Goal: Contribute content

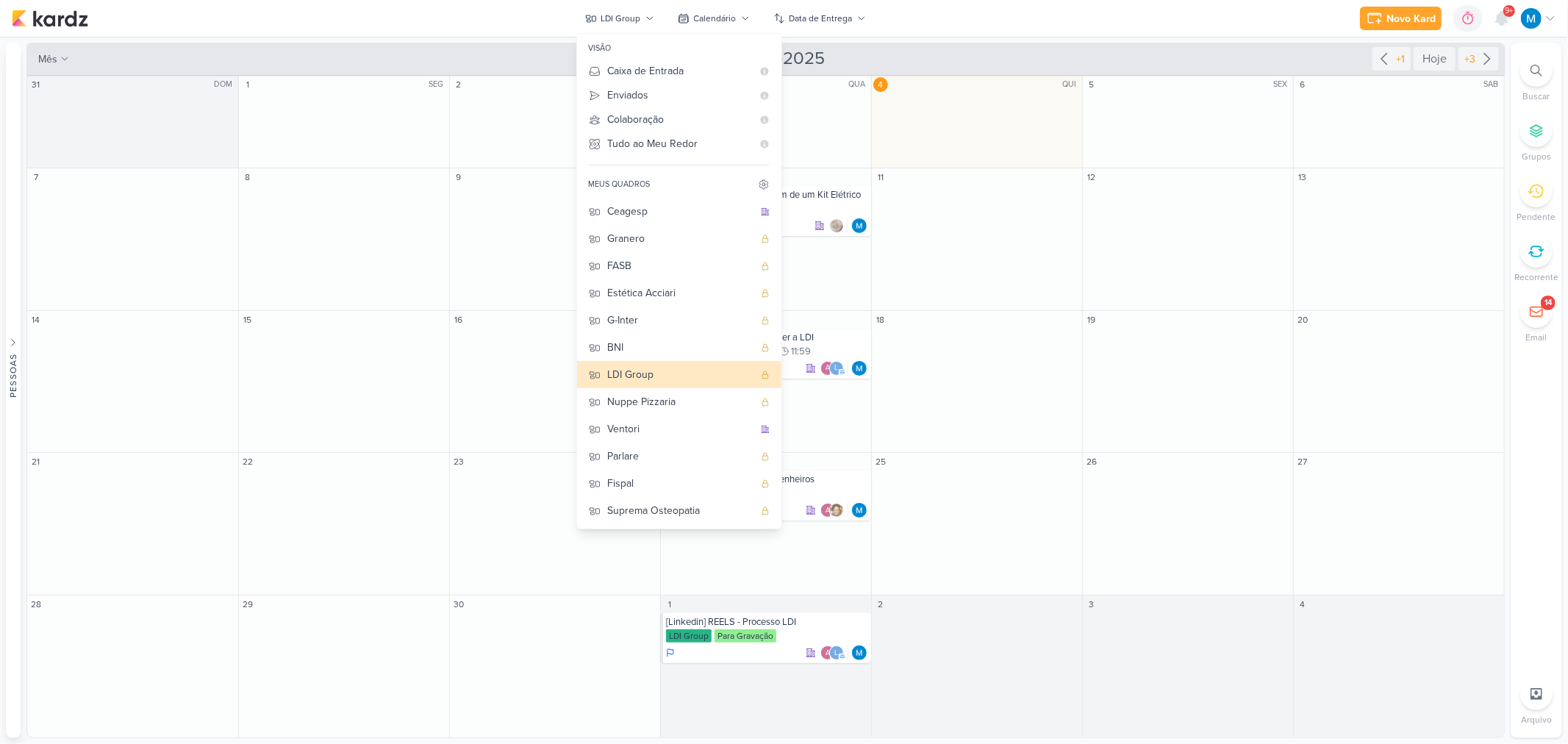
click at [436, 7] on div "Novo Kard Ctrl + k 0h0m Sessão desligada... Hoje 0h0m Semana 0h0m Mês 0h0m" at bounding box center [784, 18] width 1544 height 36
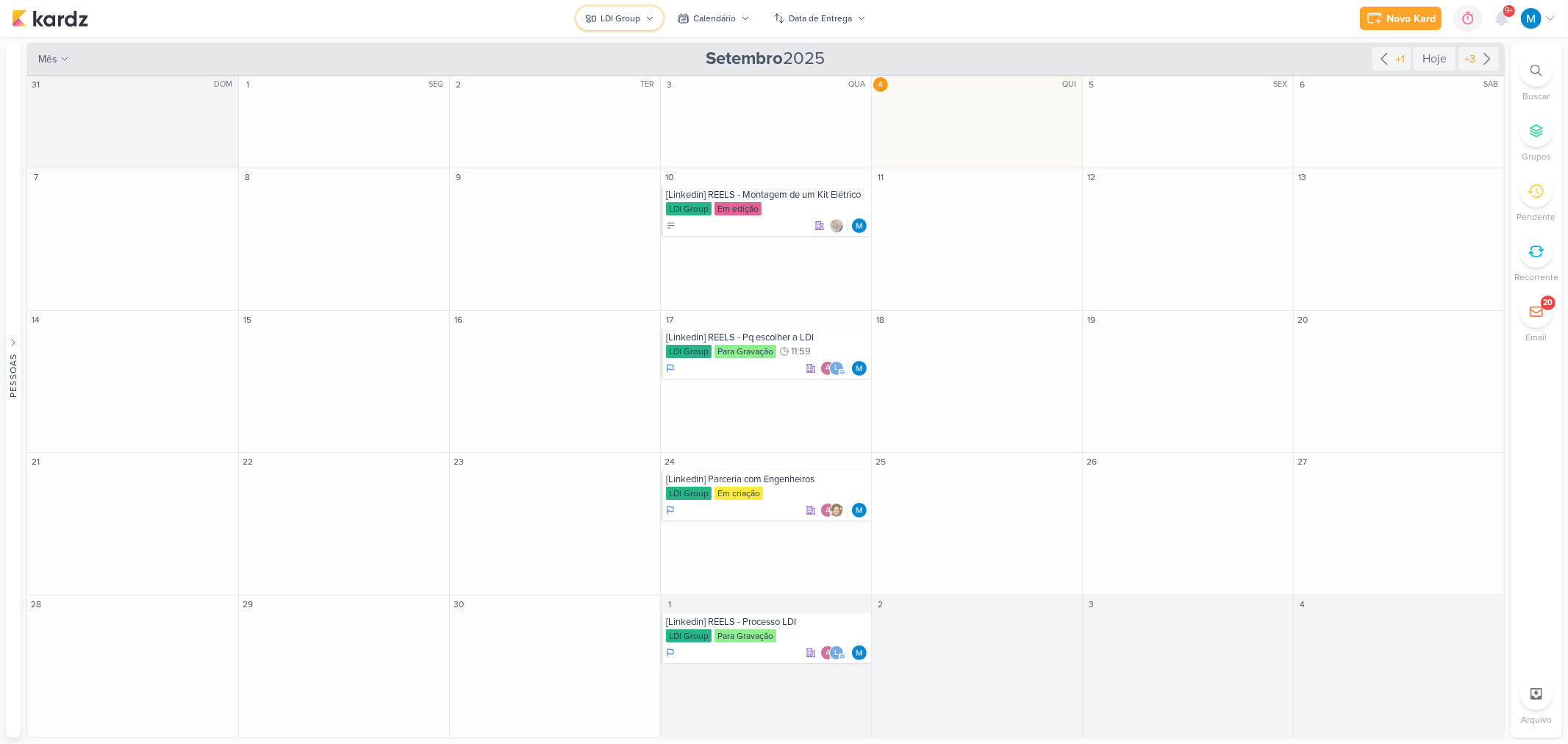
click at [645, 14] on icon at bounding box center [649, 18] width 9 height 9
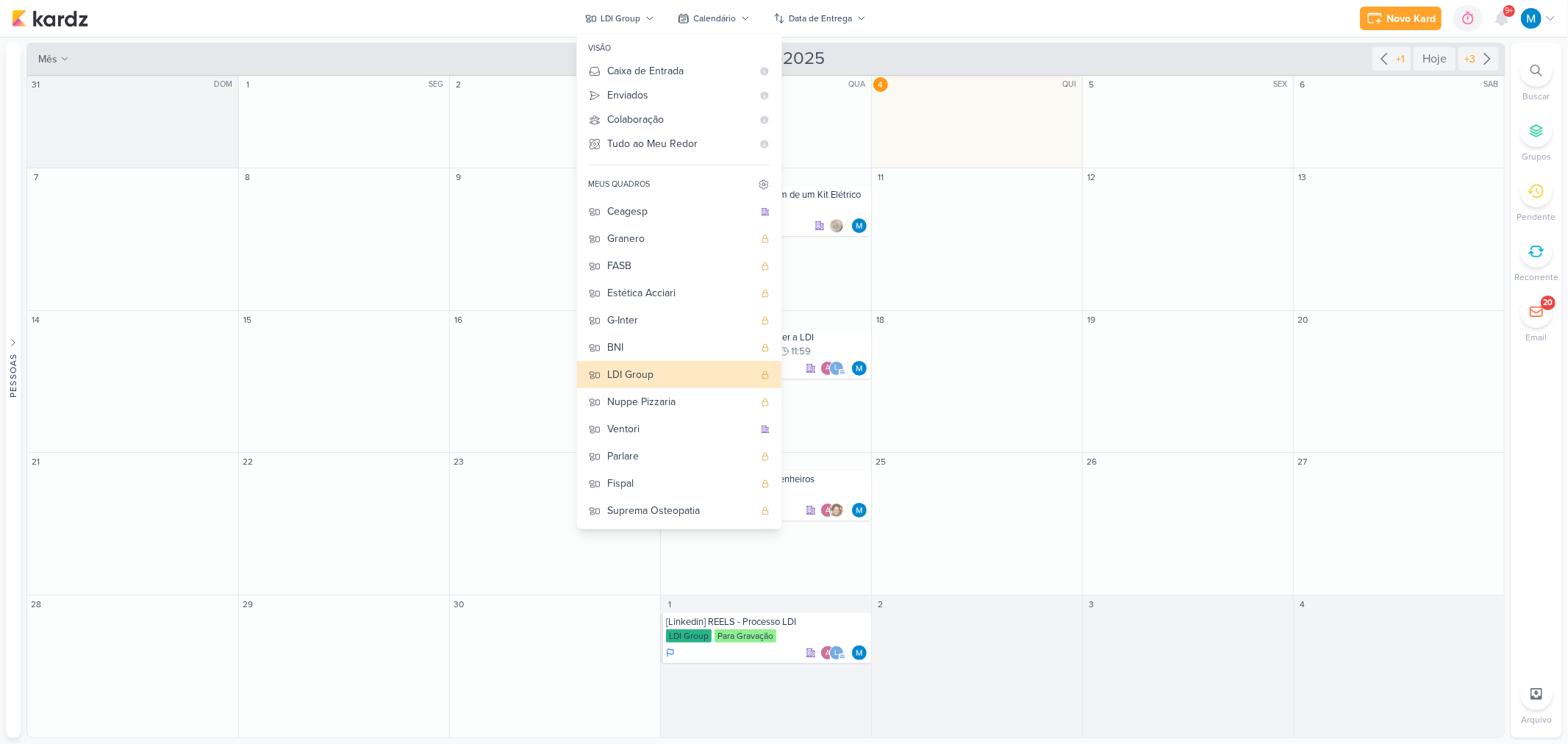
click at [380, 4] on div "Novo Kard Ctrl + k 0h0m Sessão desligada... Hoje 0h0m Semana 0h0m Mês 0h0m" at bounding box center [784, 18] width 1544 height 36
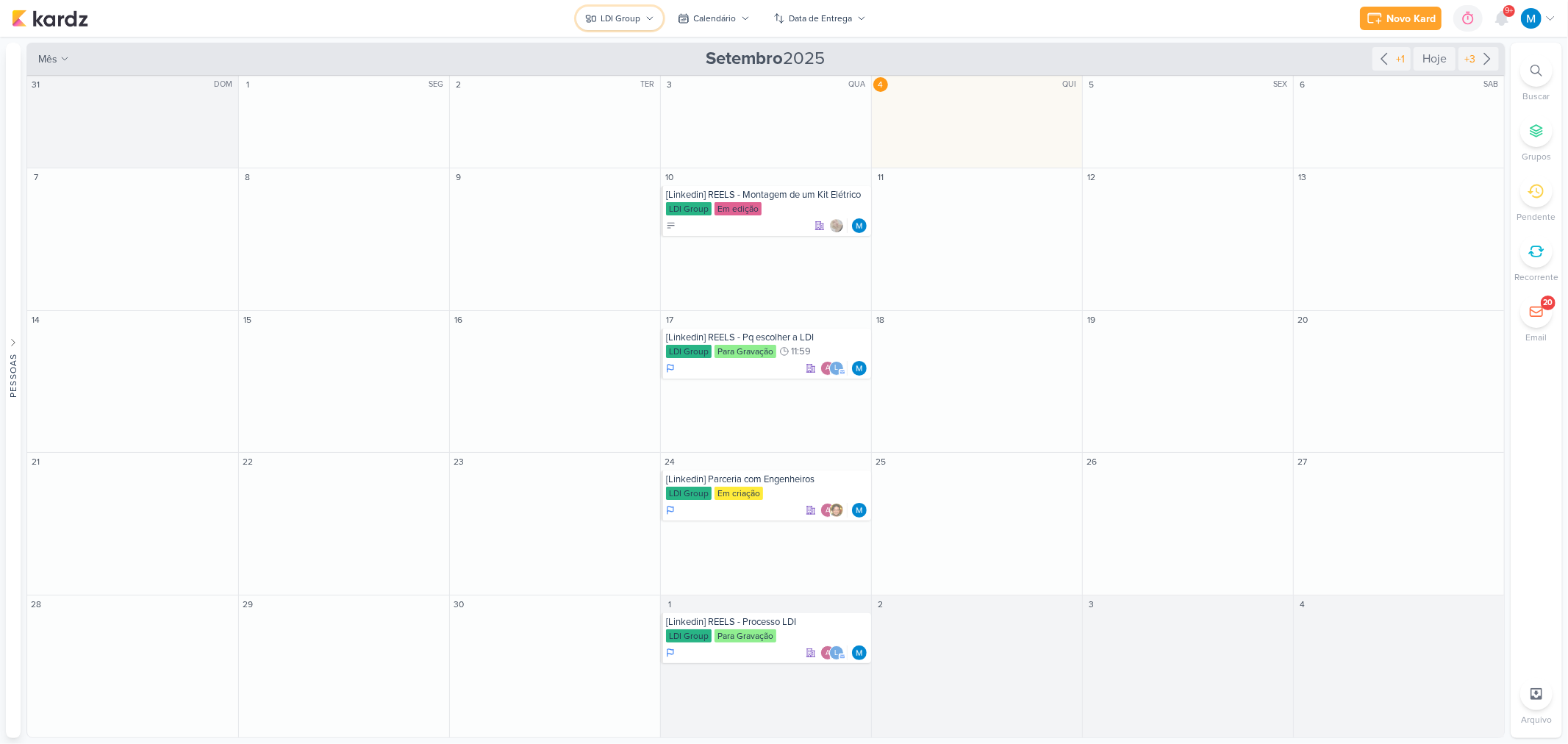
click at [644, 7] on button "LDI Group" at bounding box center [620, 19] width 86 height 24
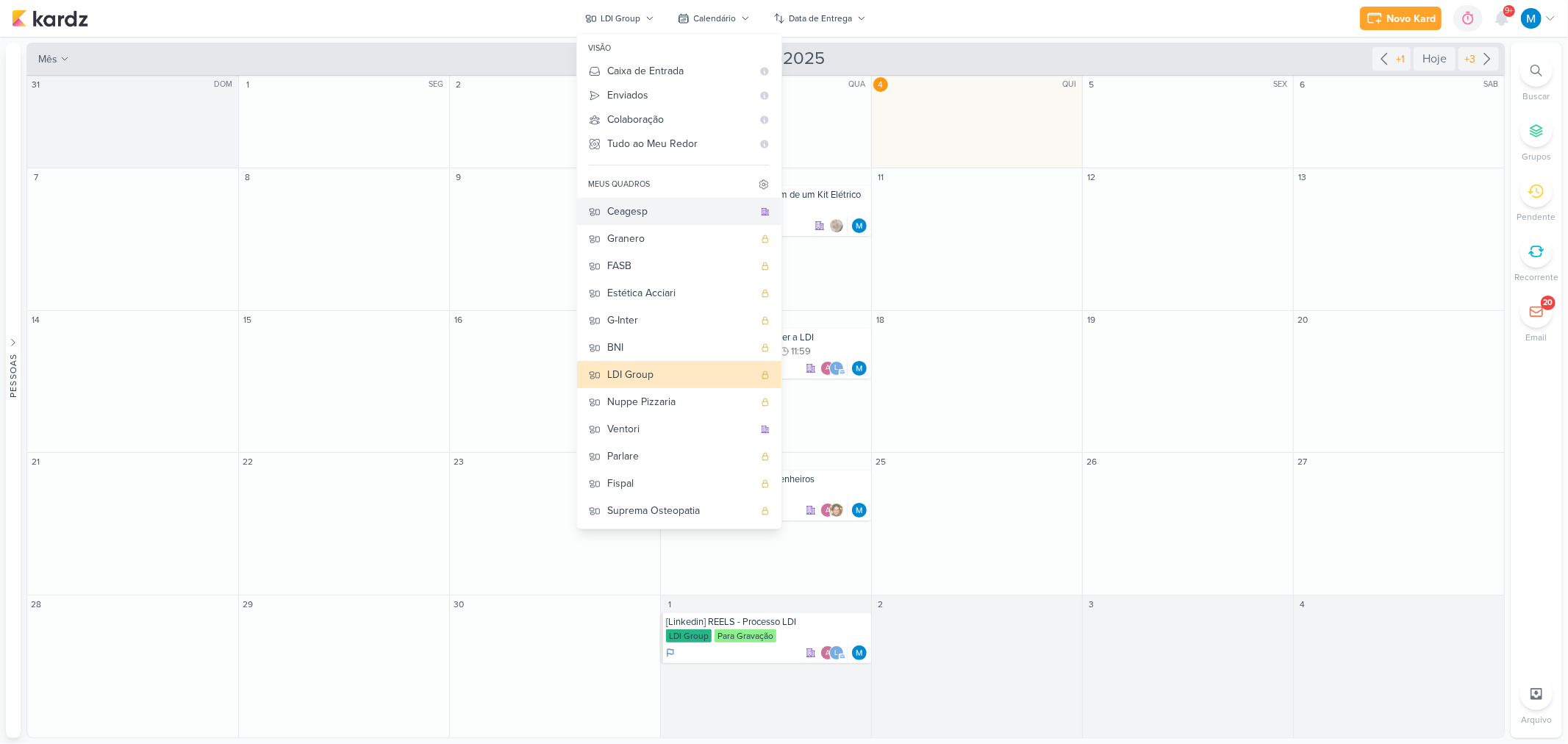
click at [633, 198] on button "Ceagesp" at bounding box center [679, 211] width 204 height 28
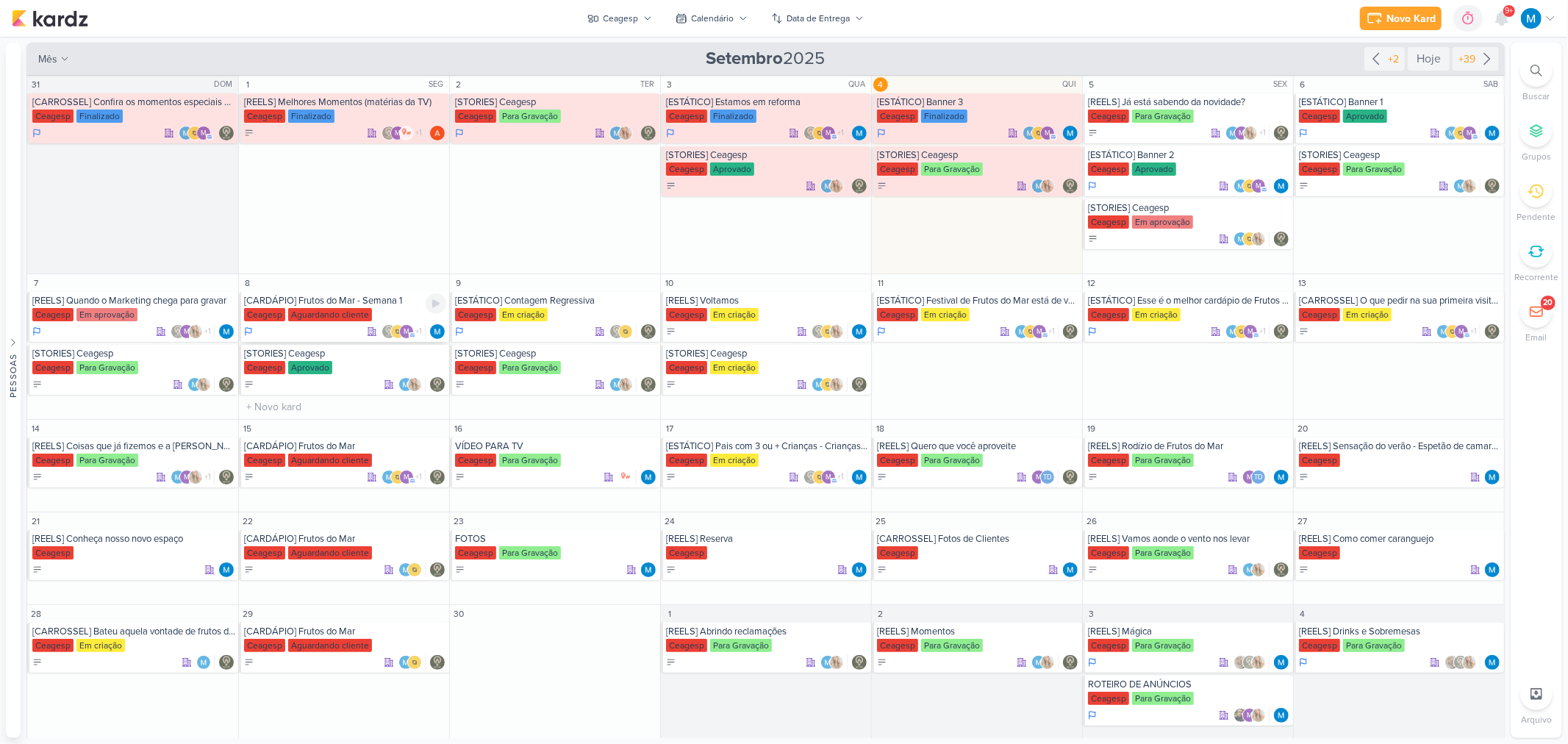
click at [375, 305] on div "[CARDÁPIO] Frutos do Mar - Semana 1" at bounding box center [345, 301] width 202 height 12
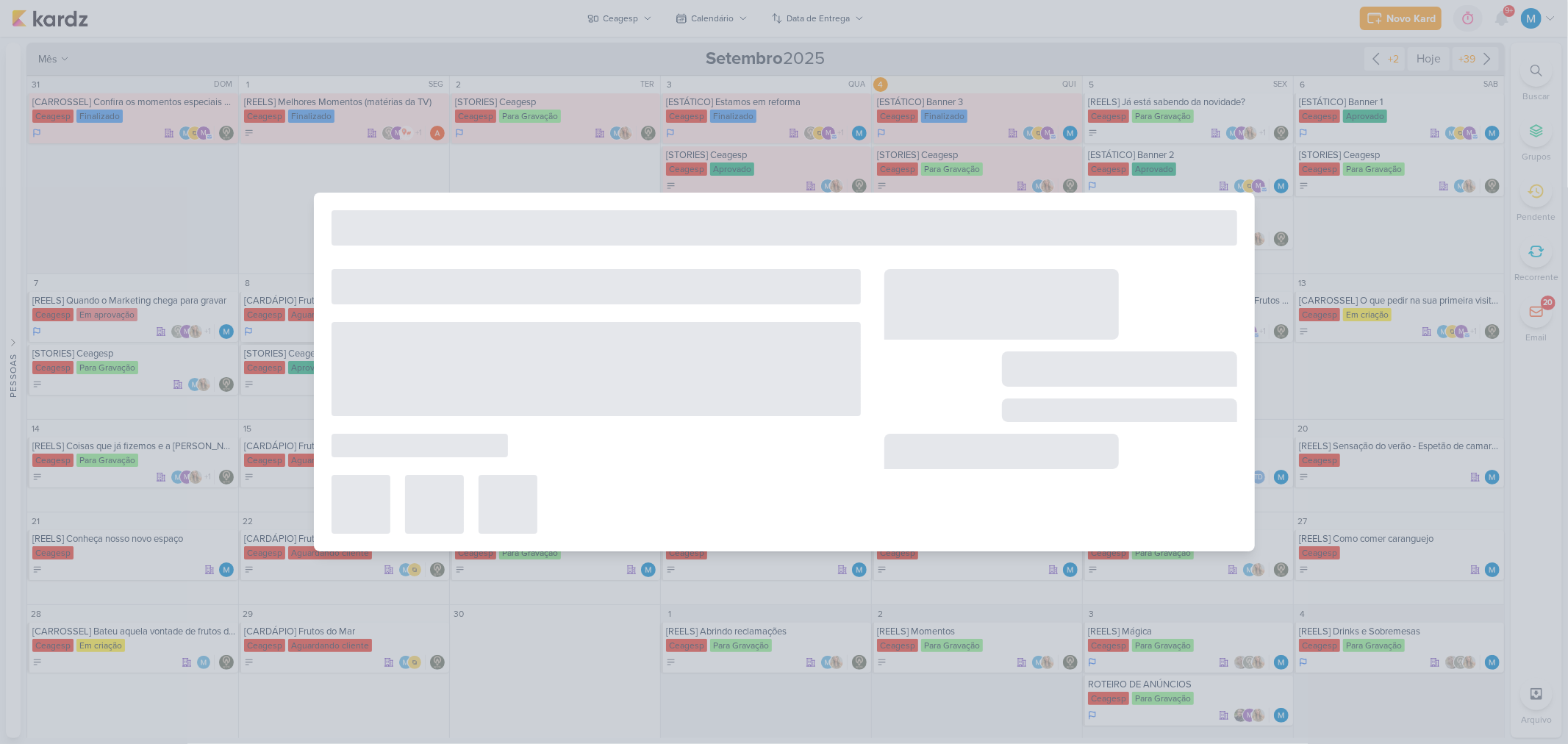
type input "[CARDÁPIO] Frutos do Mar - Semana 1"
type input "8 de setembro de 2025 às 23:59"
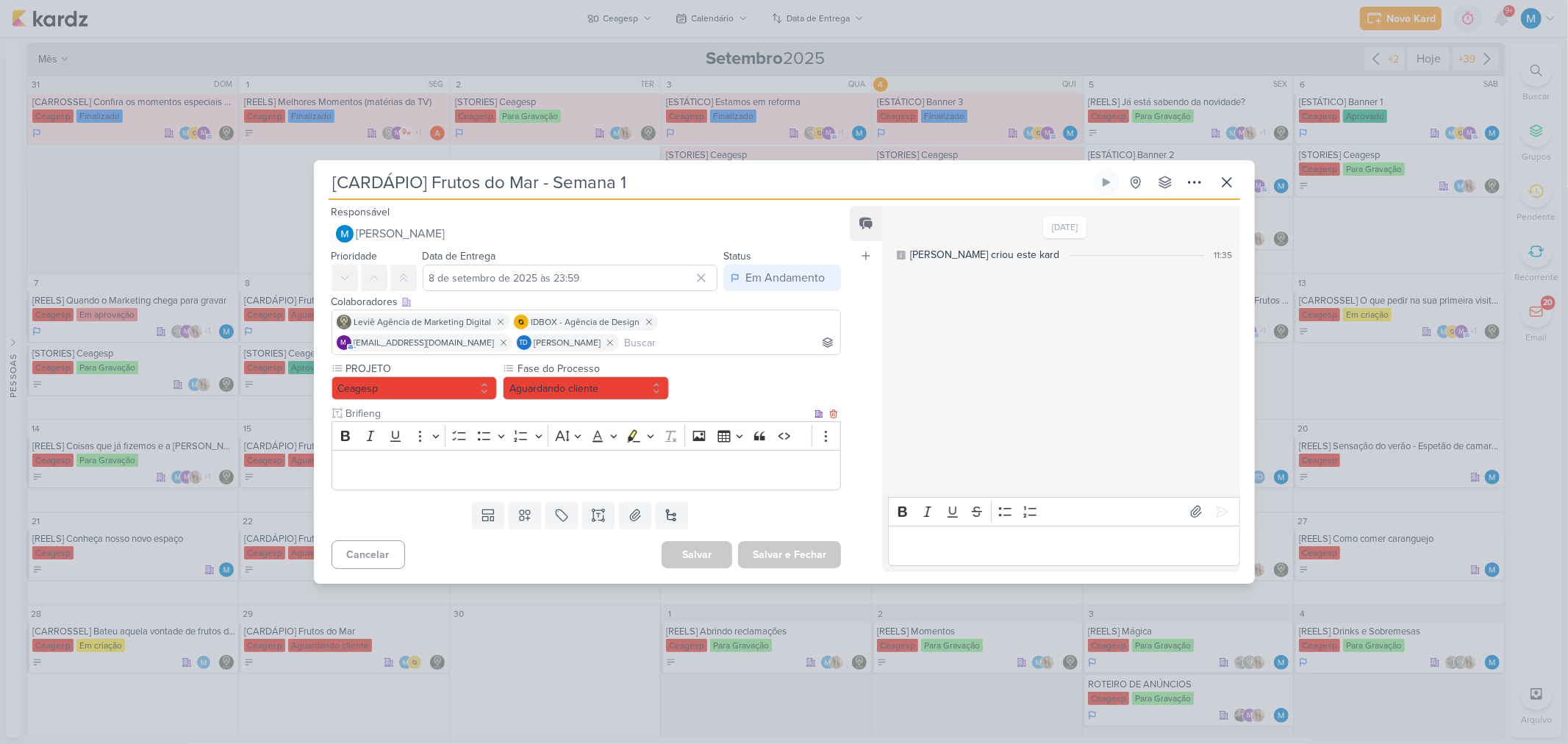
click at [386, 457] on div "Editor editing area: main" at bounding box center [587, 470] width 510 height 40
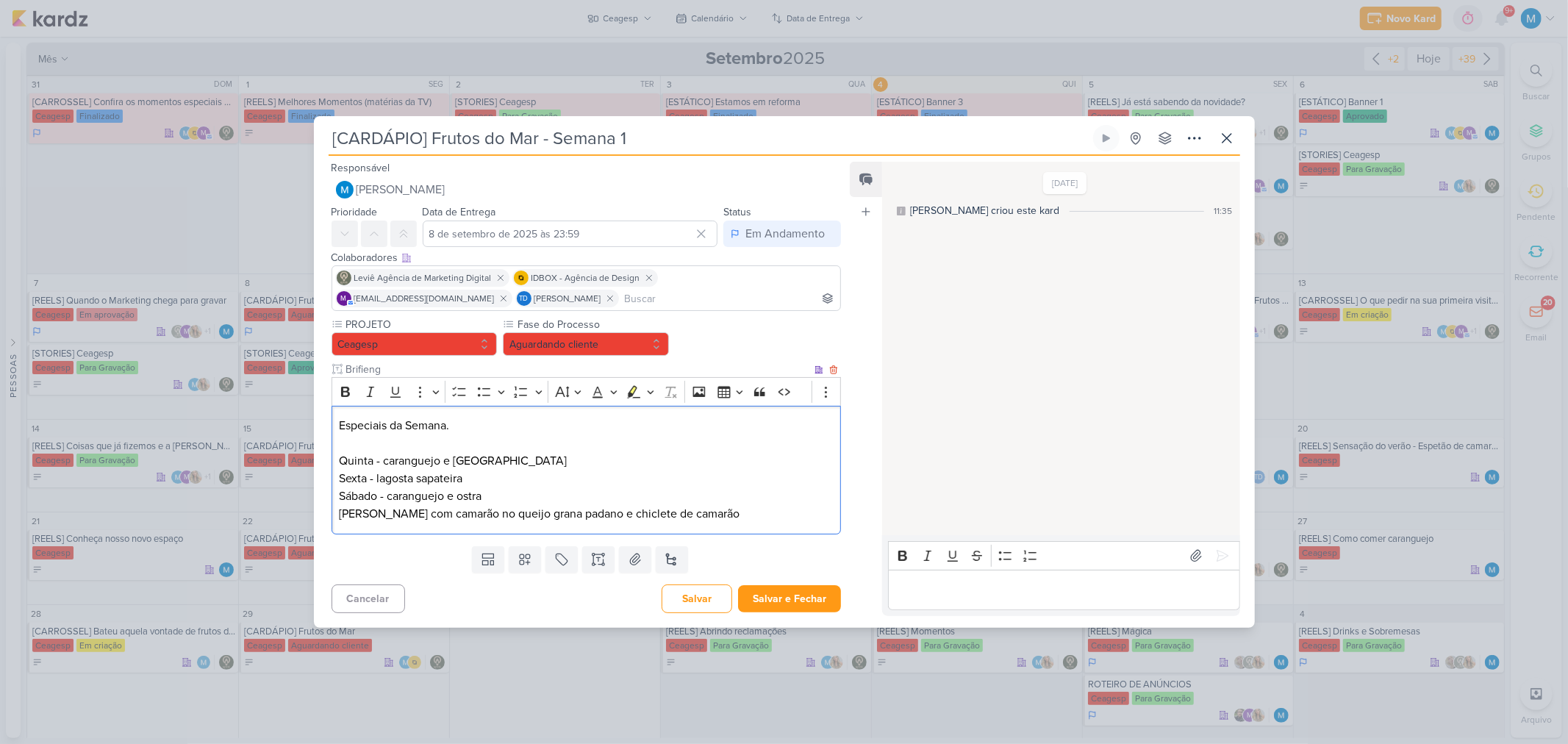
click at [338, 426] on div "Especiais da Semana. [GEOGRAPHIC_DATA] e ostra Sexta - lagosta sapateira Sábado…" at bounding box center [587, 470] width 510 height 129
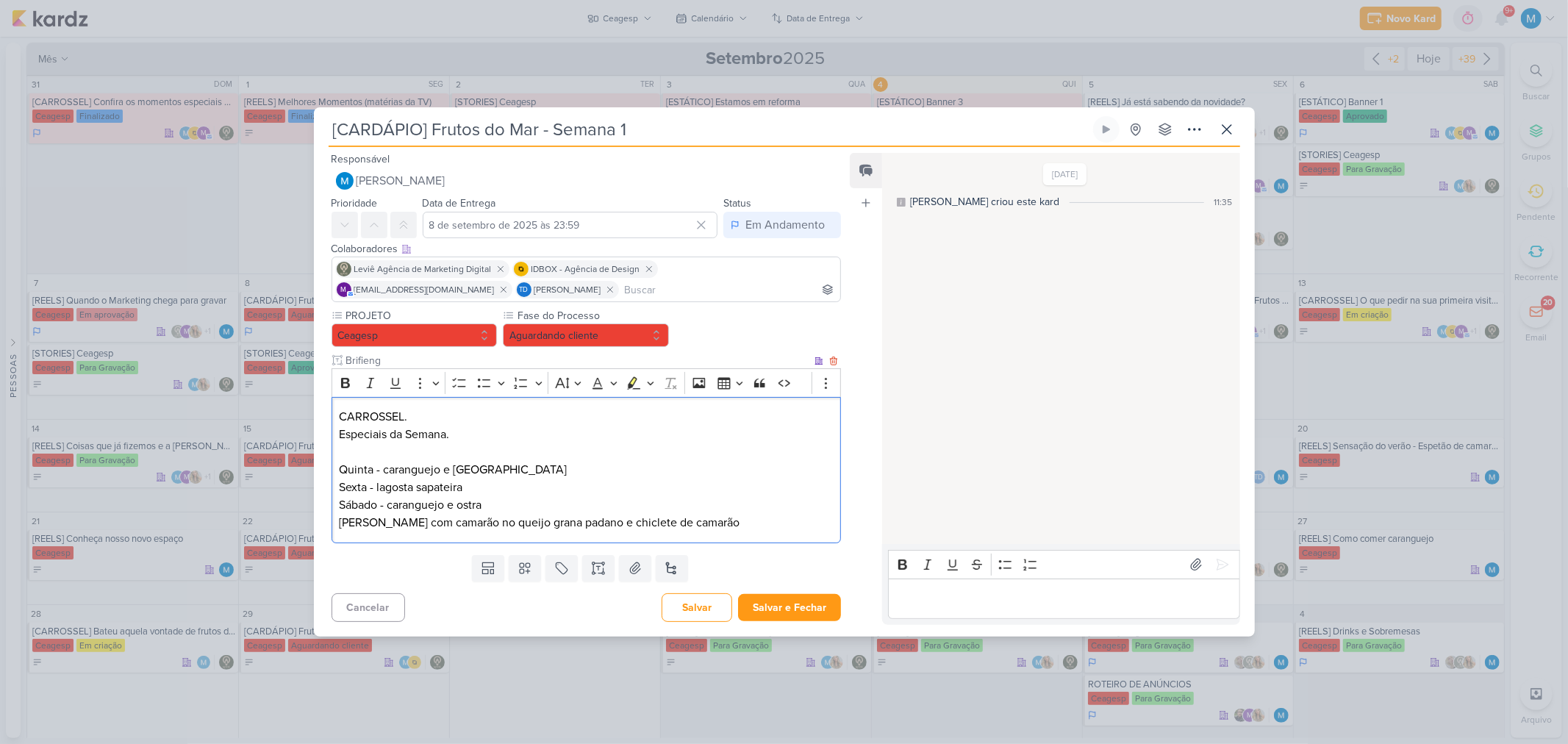
click at [496, 432] on p "Especiais da Semana." at bounding box center [586, 434] width 494 height 18
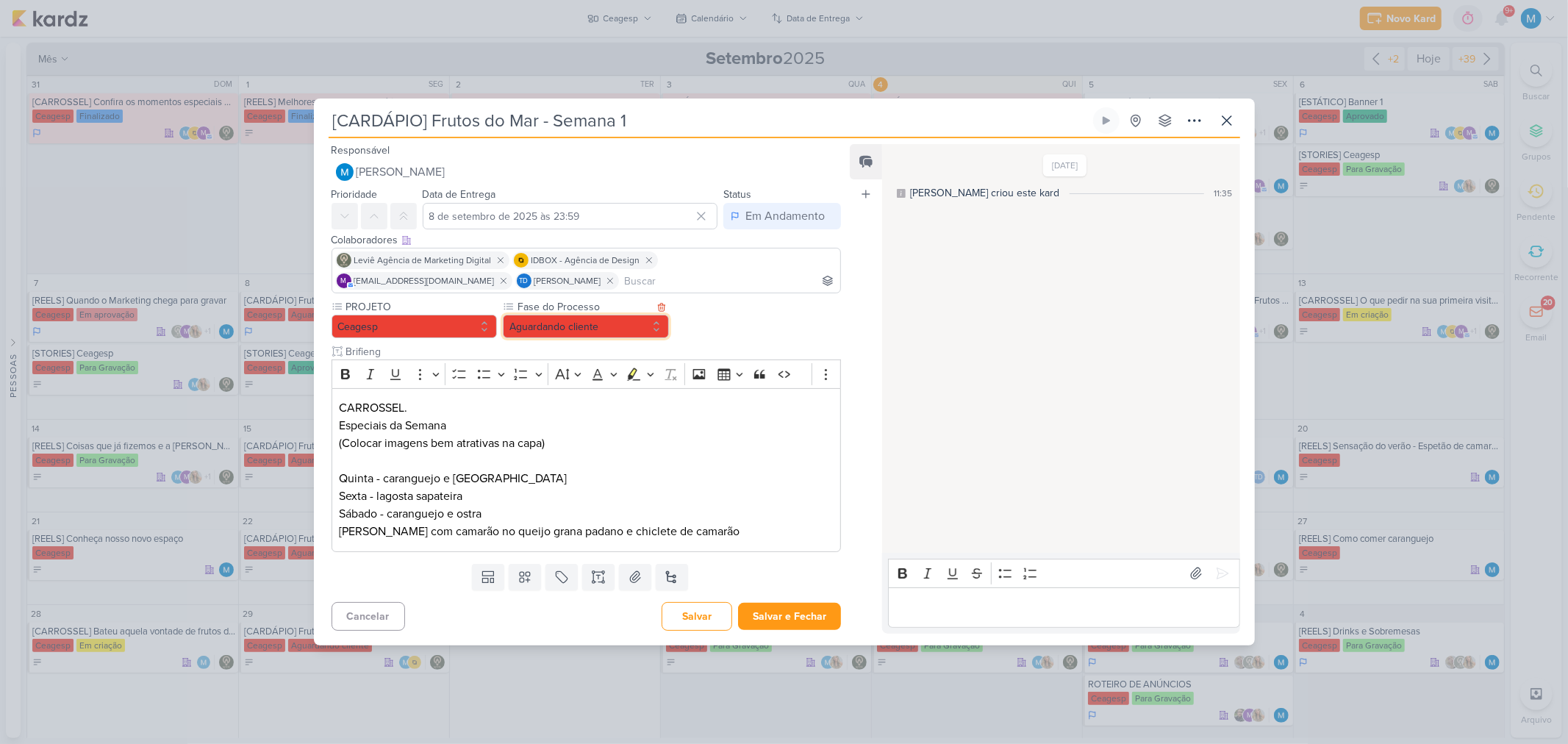
click at [591, 329] on button "Aguardando cliente" at bounding box center [586, 326] width 166 height 24
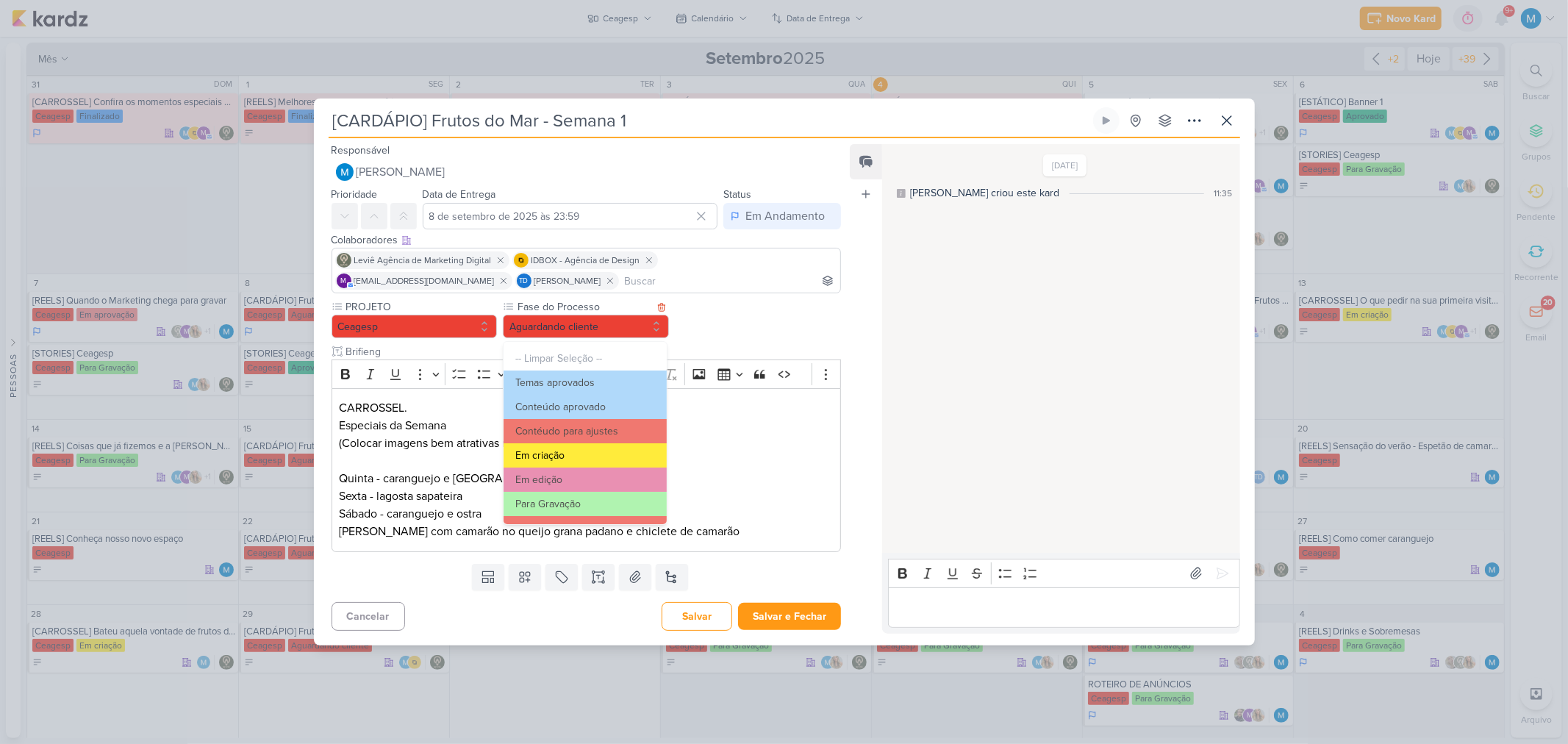
click at [582, 446] on button "Em criação" at bounding box center [585, 455] width 162 height 25
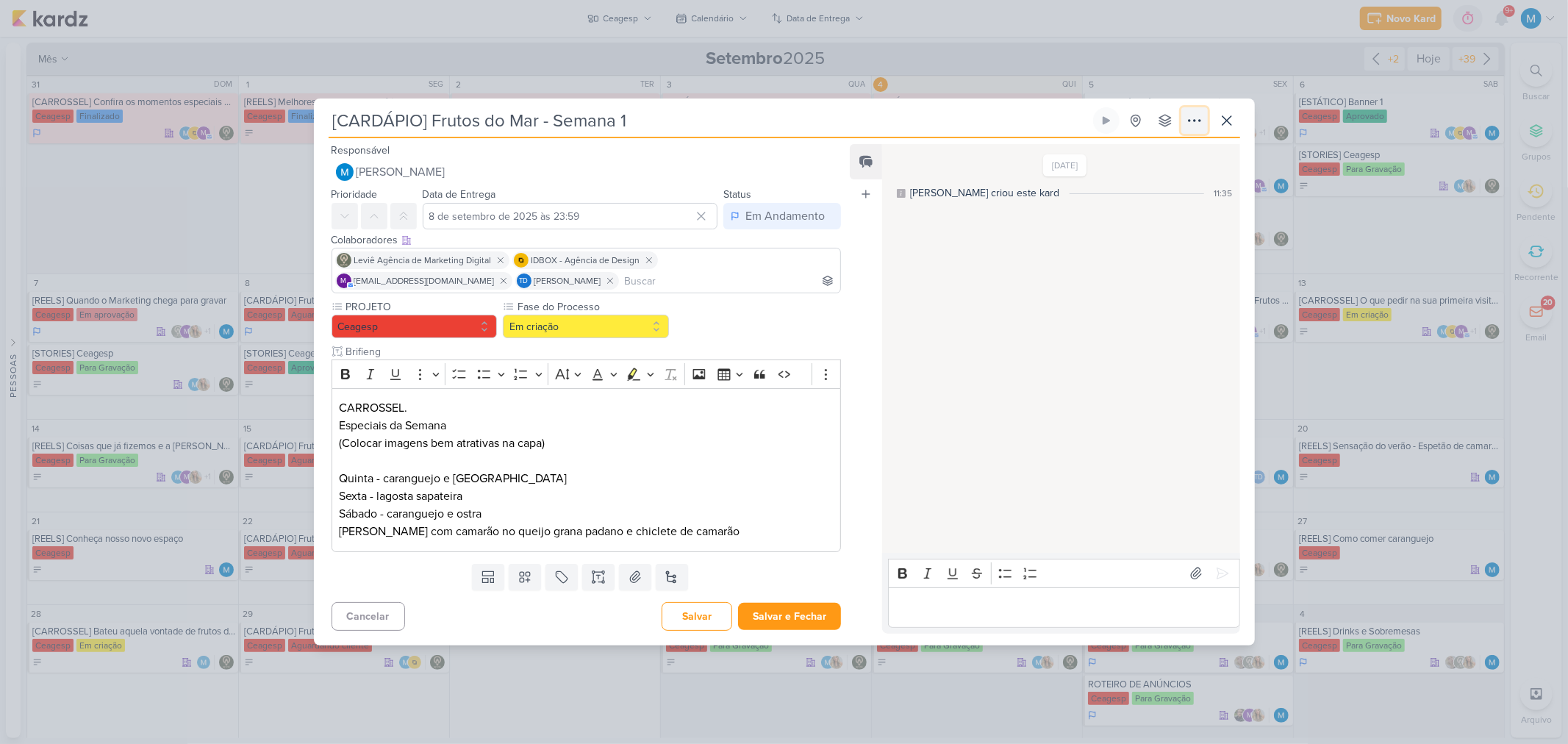
click at [1199, 122] on icon at bounding box center [1195, 121] width 18 height 18
click at [1174, 151] on button "Copiar Link" at bounding box center [1143, 153] width 188 height 25
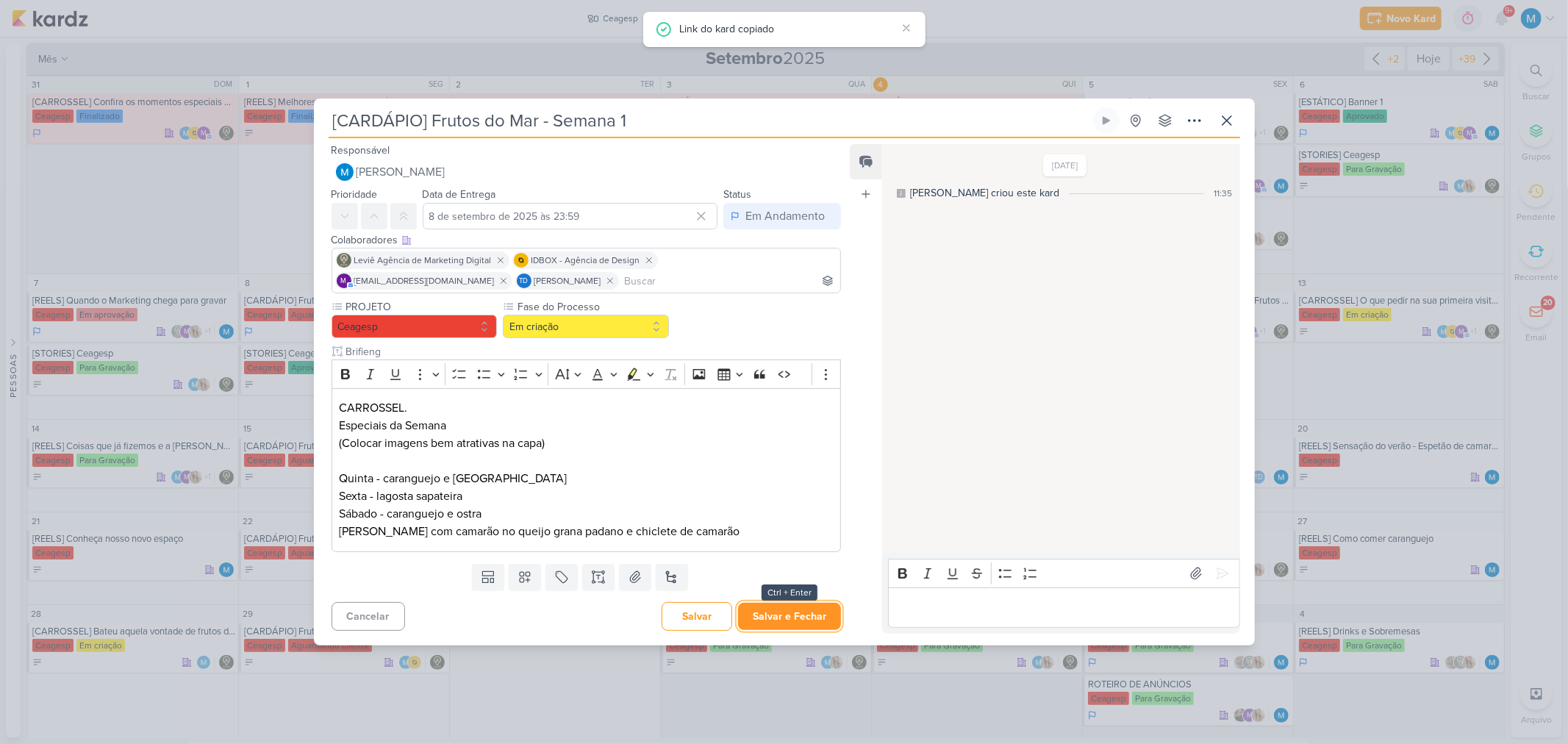
click at [758, 604] on button "Salvar e Fechar" at bounding box center [789, 617] width 103 height 28
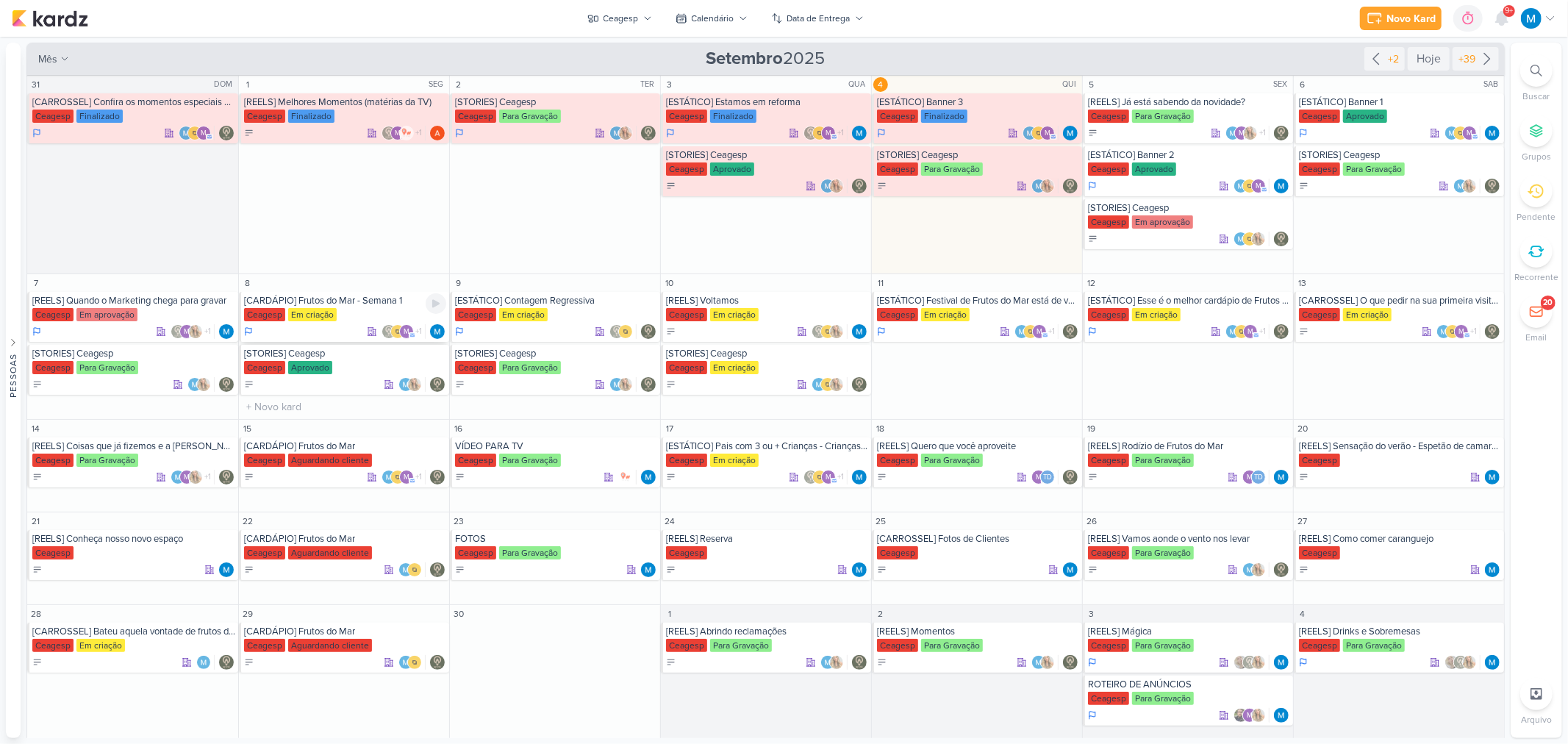
click at [357, 303] on div "[CARDÁPIO] Frutos do Mar - Semana 1" at bounding box center [345, 301] width 202 height 12
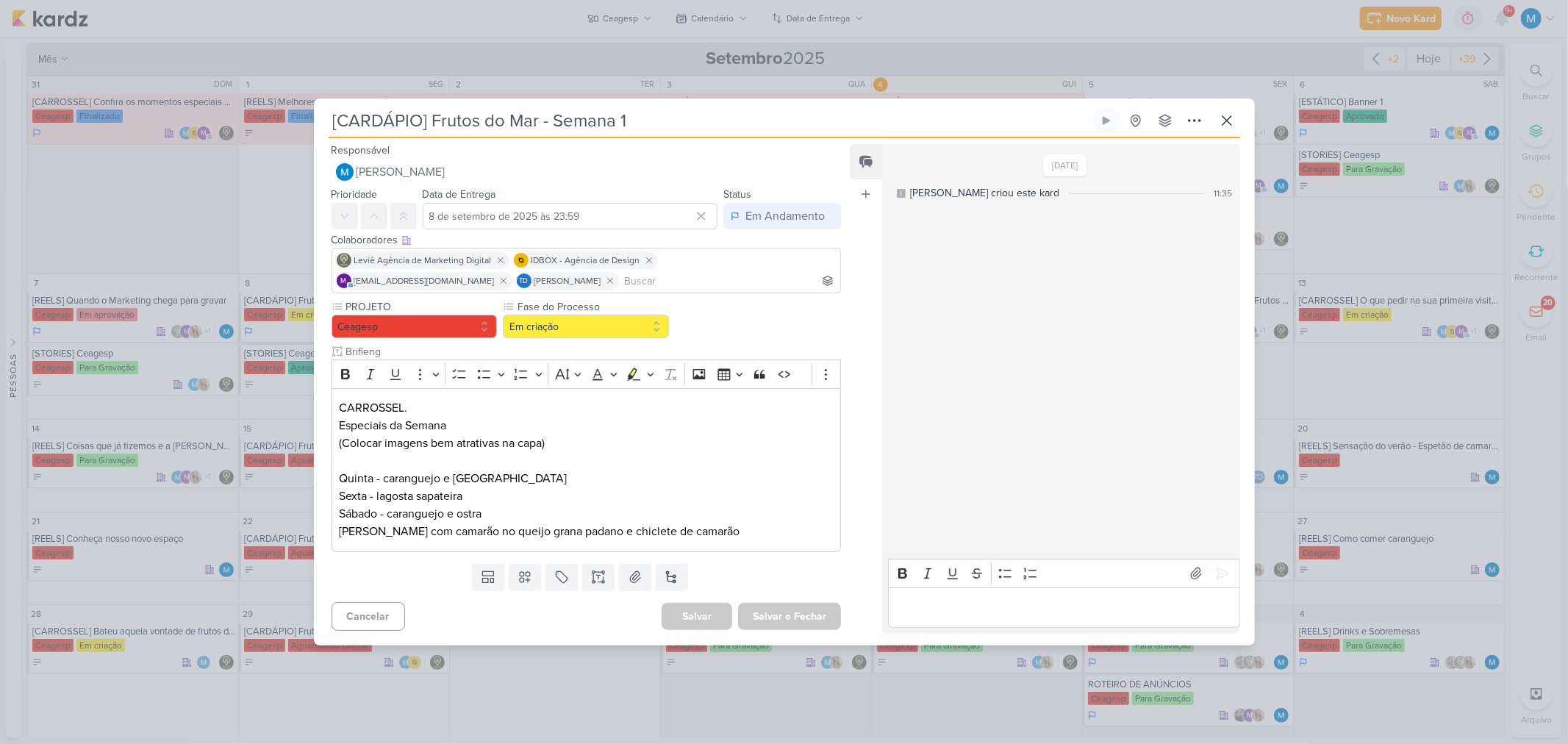
click at [0, 0] on div at bounding box center [0, 0] width 0 height 0
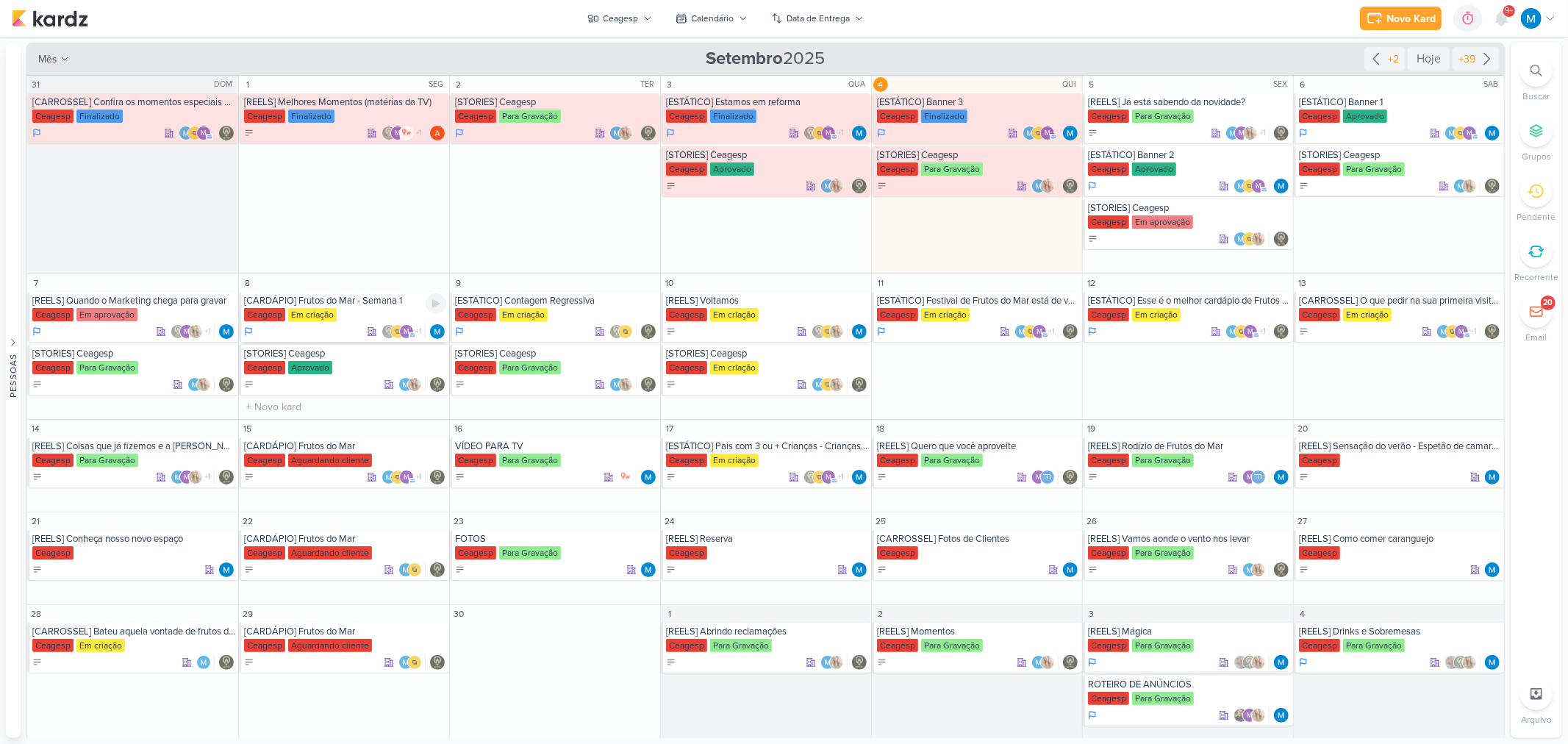
click at [364, 304] on div "[CARDÁPIO] Frutos do Mar - Semana 1" at bounding box center [345, 301] width 202 height 12
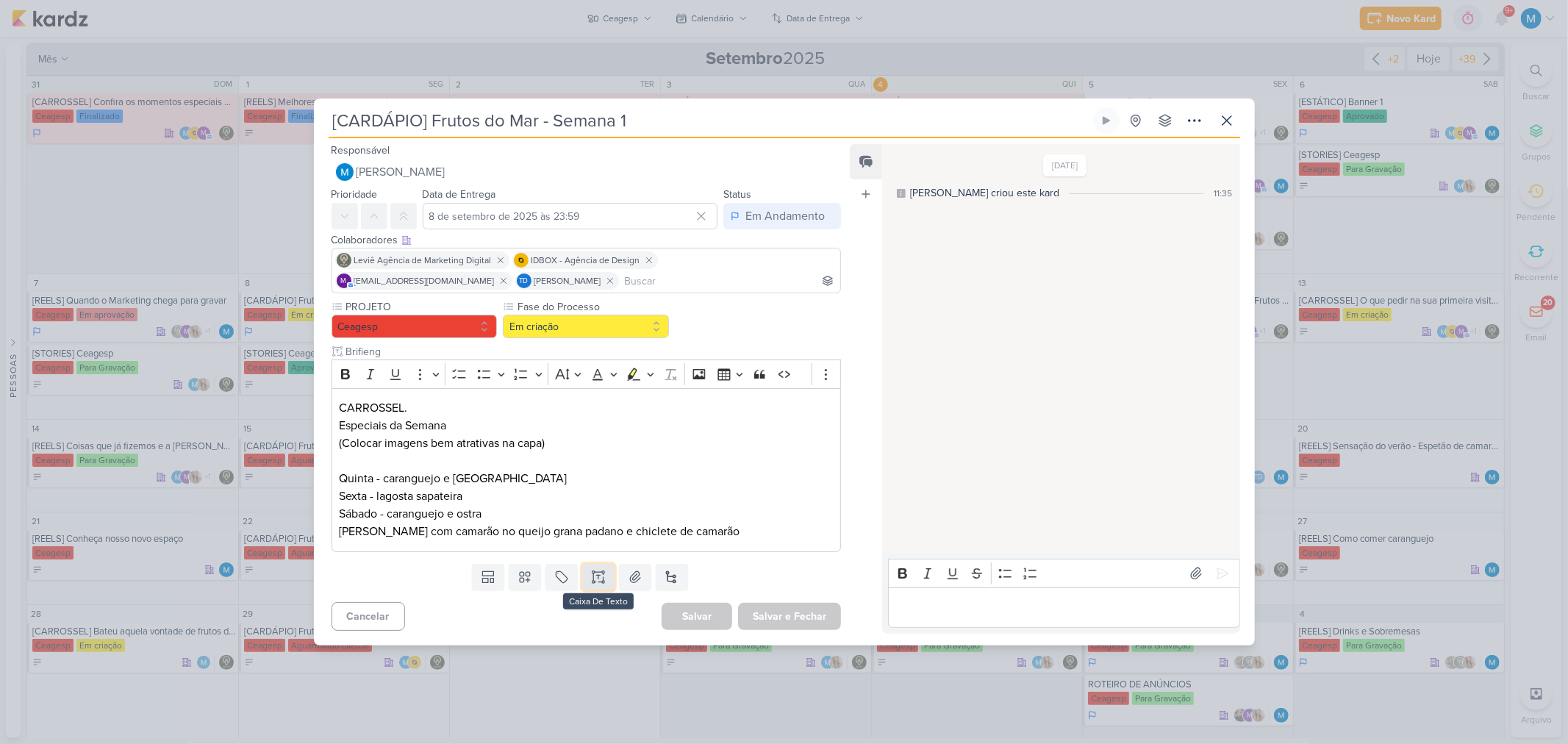
click at [603, 577] on icon at bounding box center [603, 577] width 0 height 7
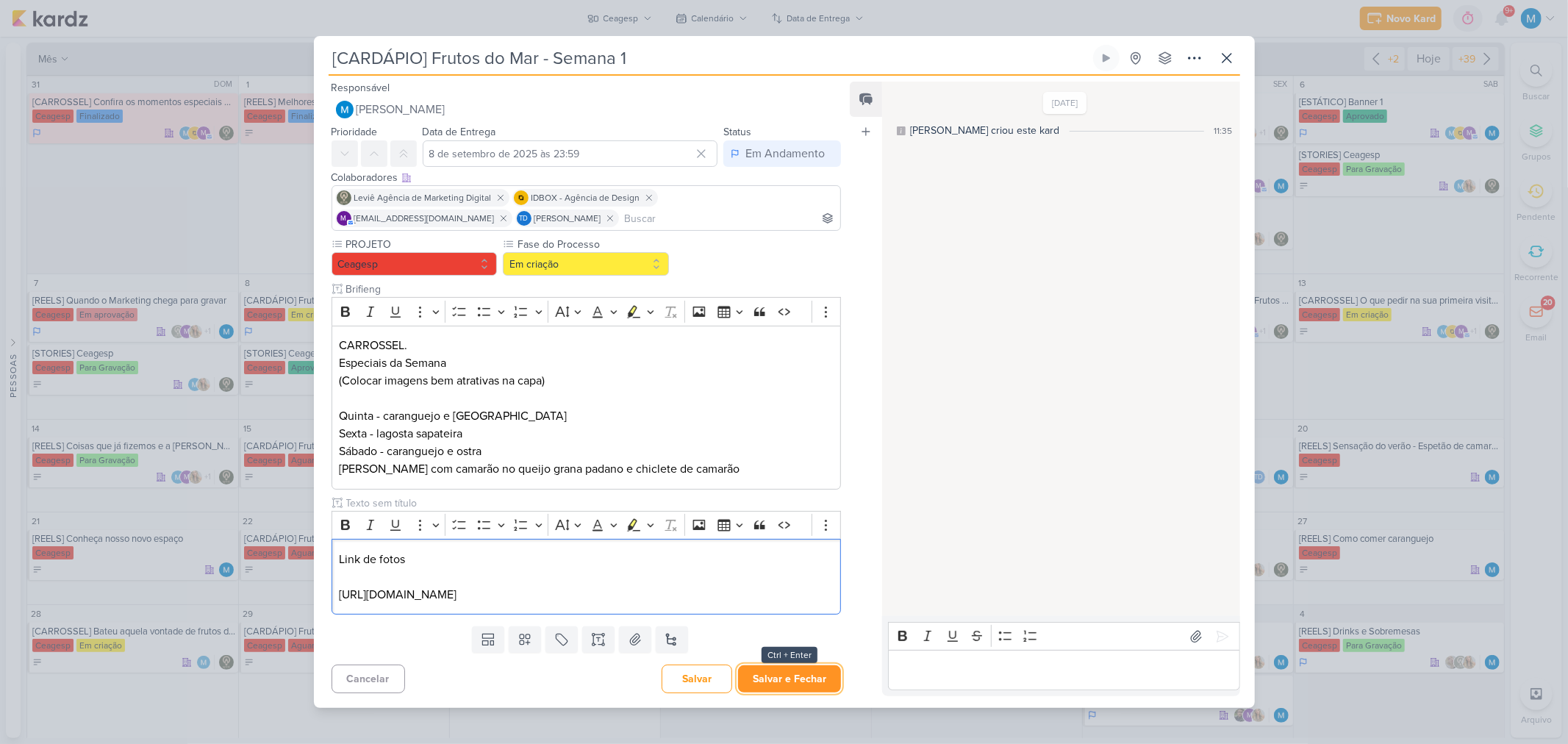
click at [780, 686] on button "Salvar e Fechar" at bounding box center [789, 679] width 103 height 28
